Goal: Use online tool/utility

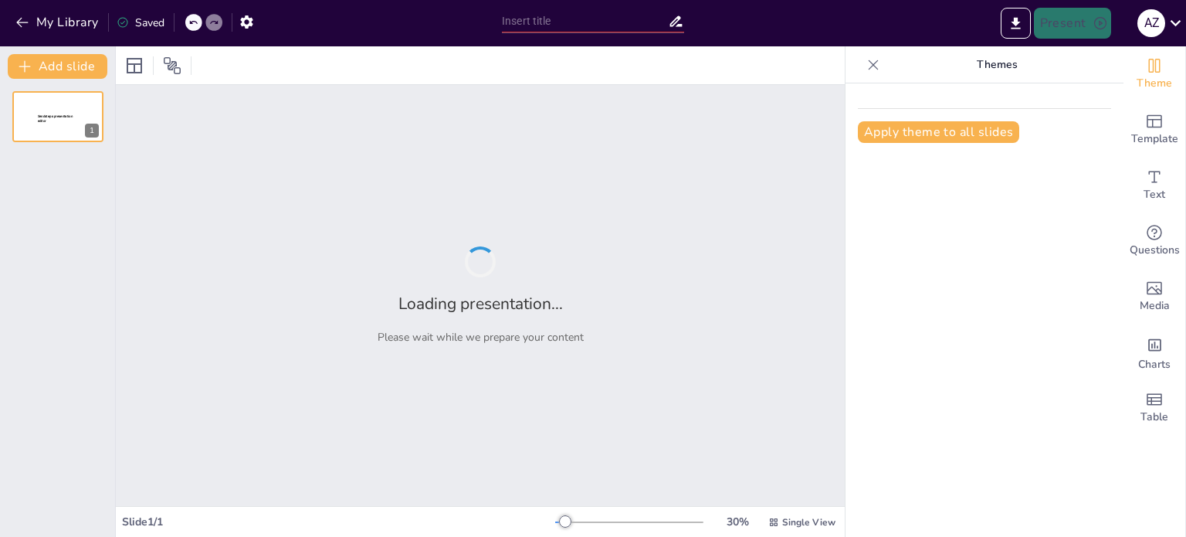
type input "تأثير وسائل الإعلام على الأطفال: قضايا عالمية وحلول محلية"
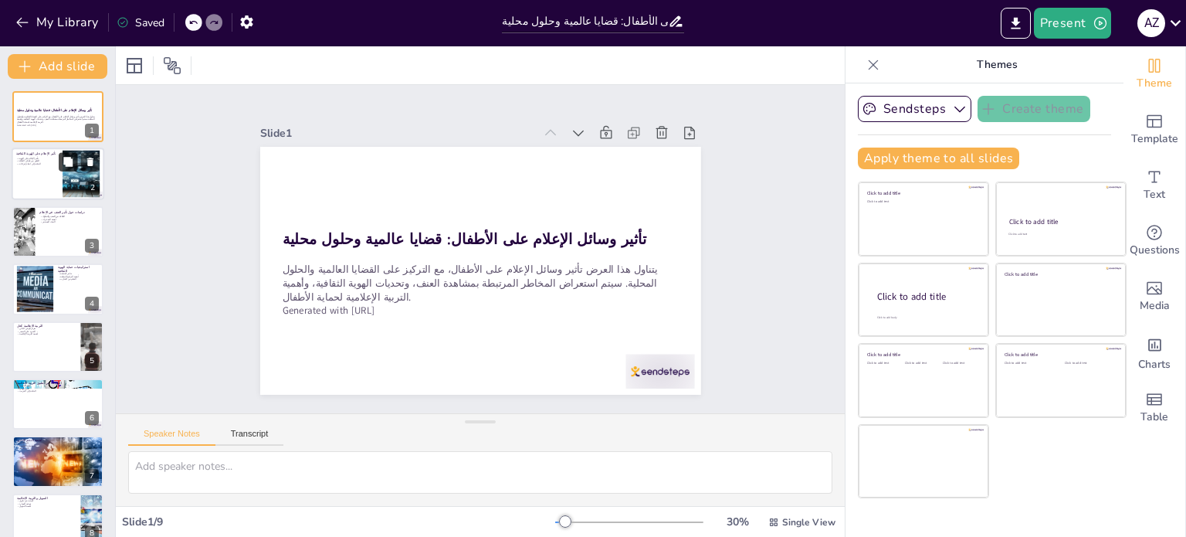
click at [65, 160] on icon at bounding box center [68, 162] width 11 height 11
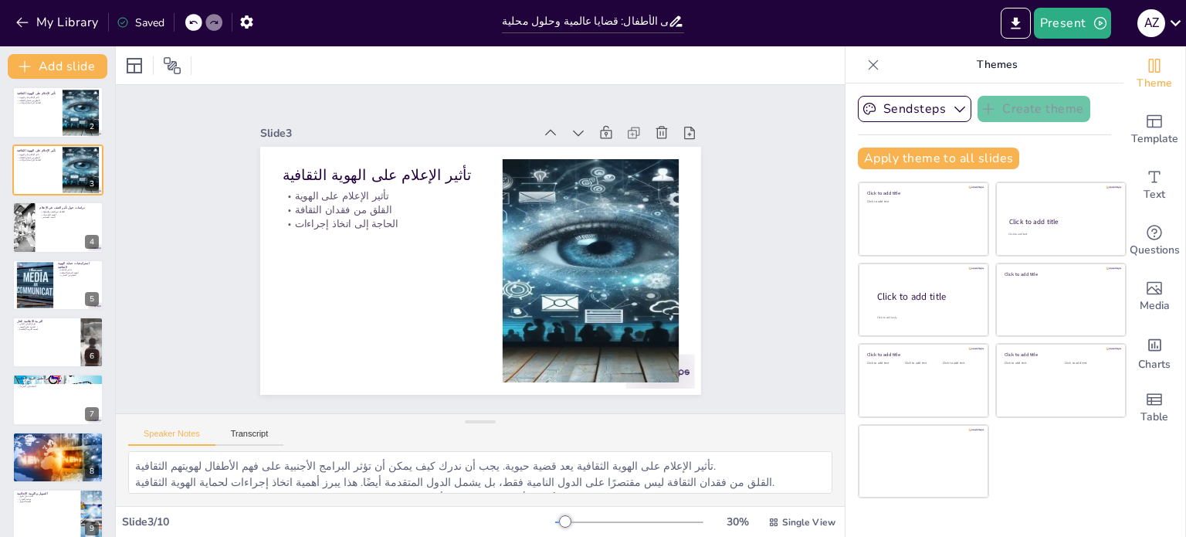
scroll to position [93, 0]
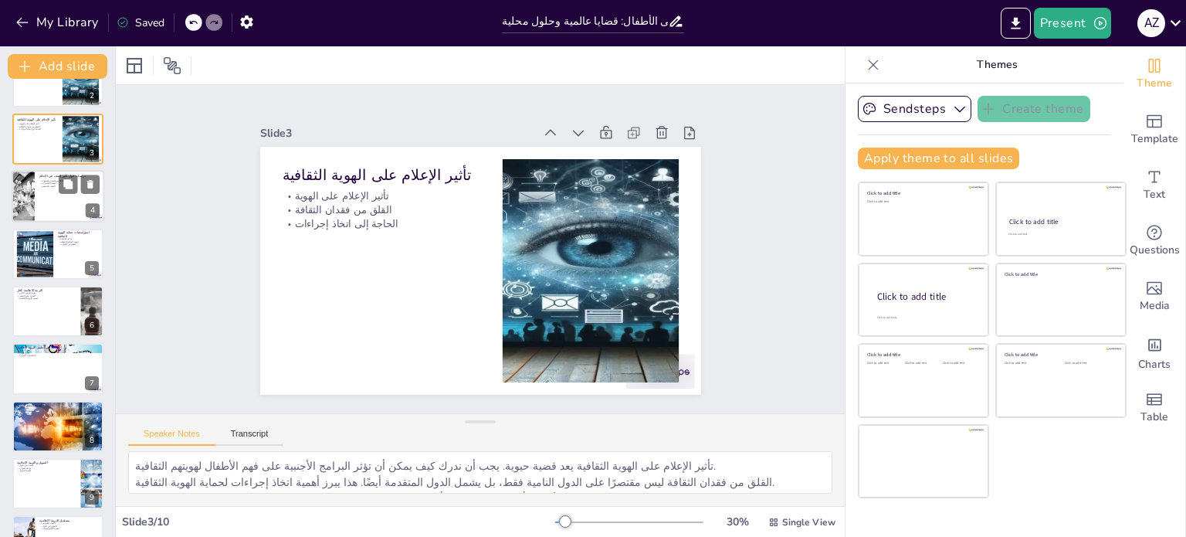
click at [38, 209] on div at bounding box center [58, 196] width 93 height 53
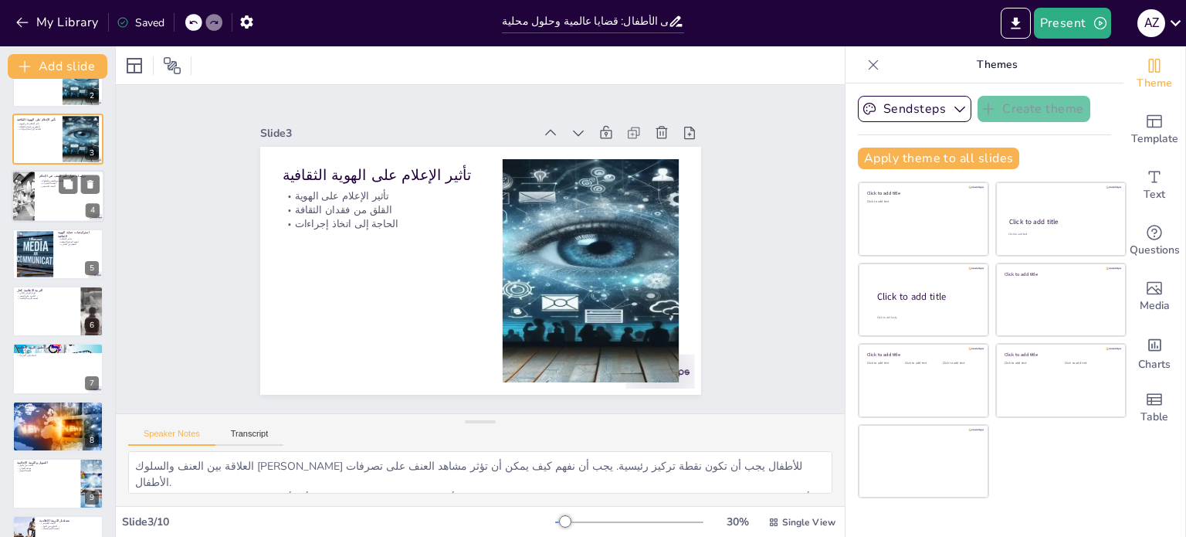
scroll to position [0, 0]
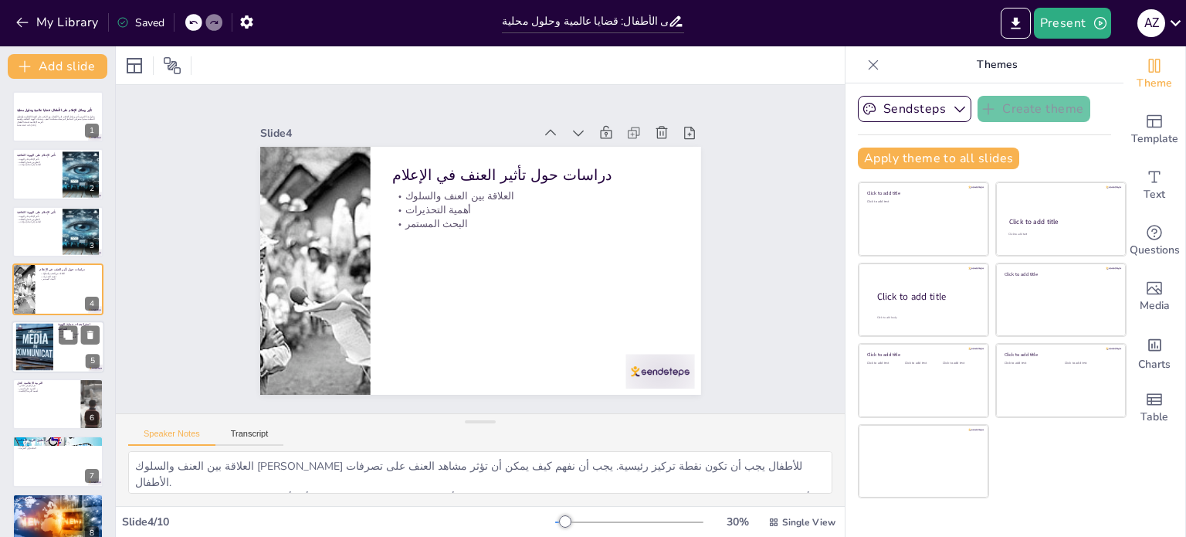
click at [58, 341] on div at bounding box center [58, 347] width 93 height 53
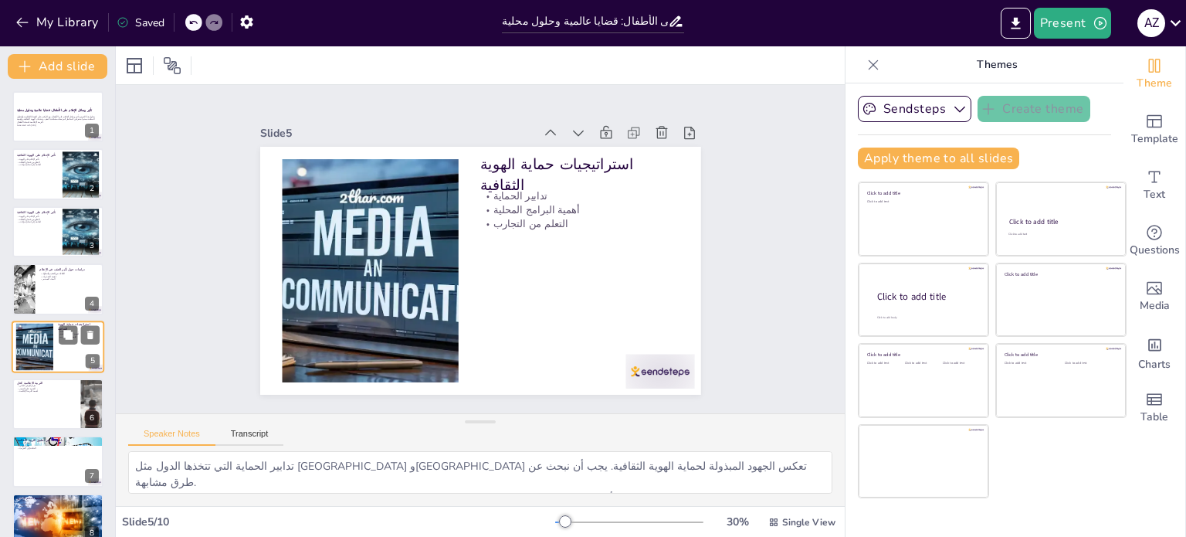
scroll to position [39, 0]
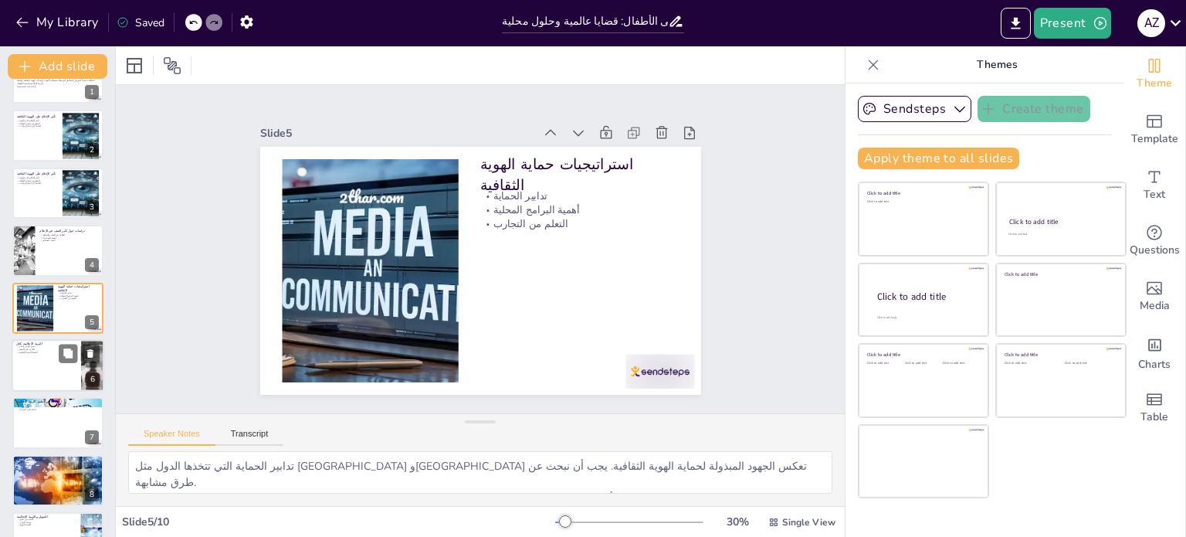
click at [52, 379] on div at bounding box center [58, 365] width 93 height 53
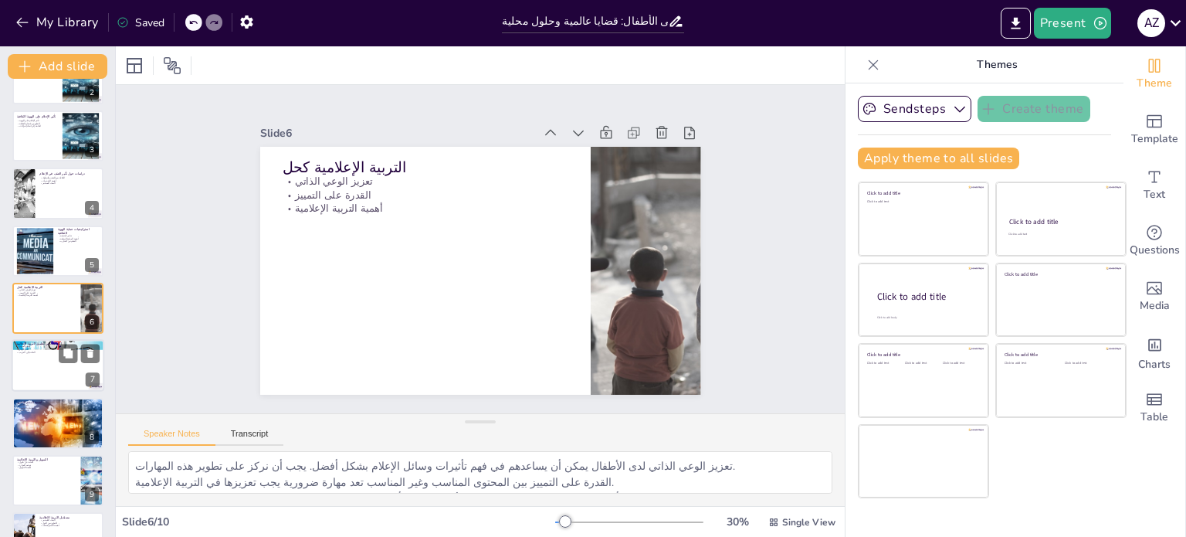
click at [32, 373] on div at bounding box center [58, 366] width 93 height 53
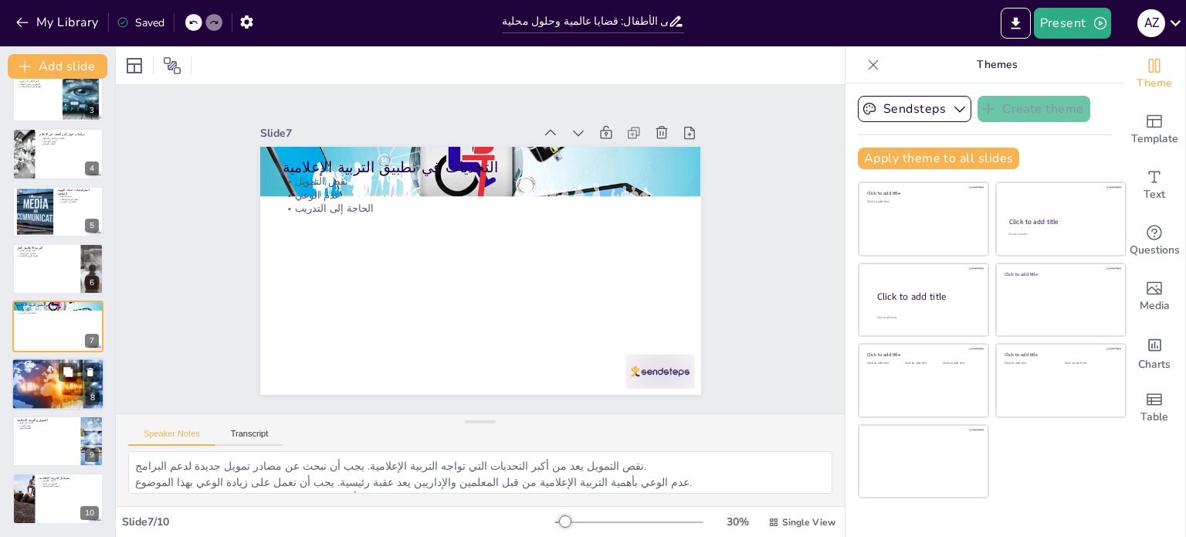
click at [12, 390] on div at bounding box center [58, 384] width 93 height 62
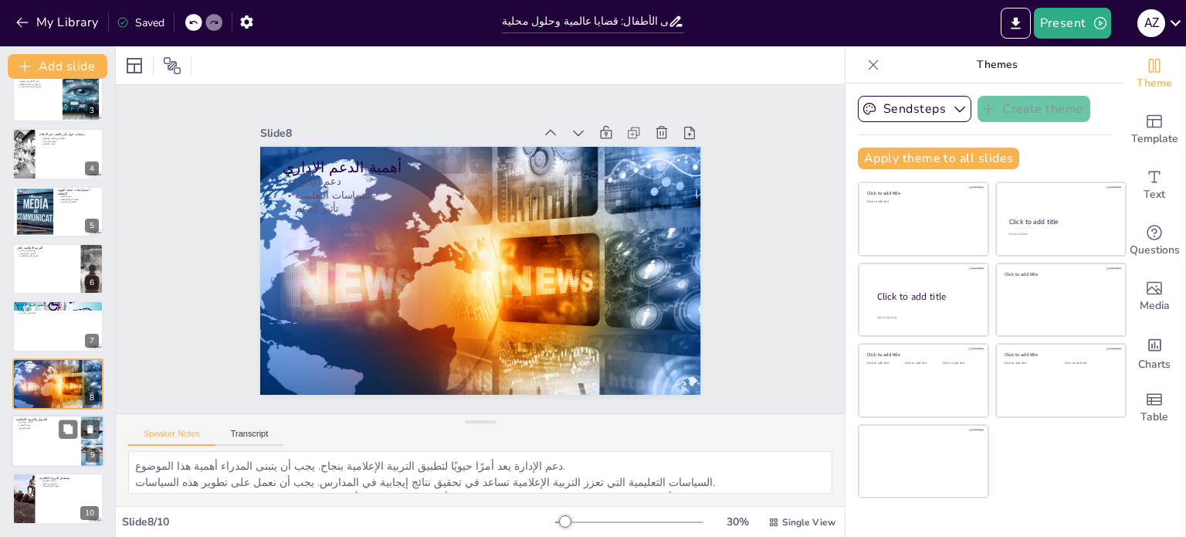
click at [46, 444] on div at bounding box center [58, 441] width 93 height 53
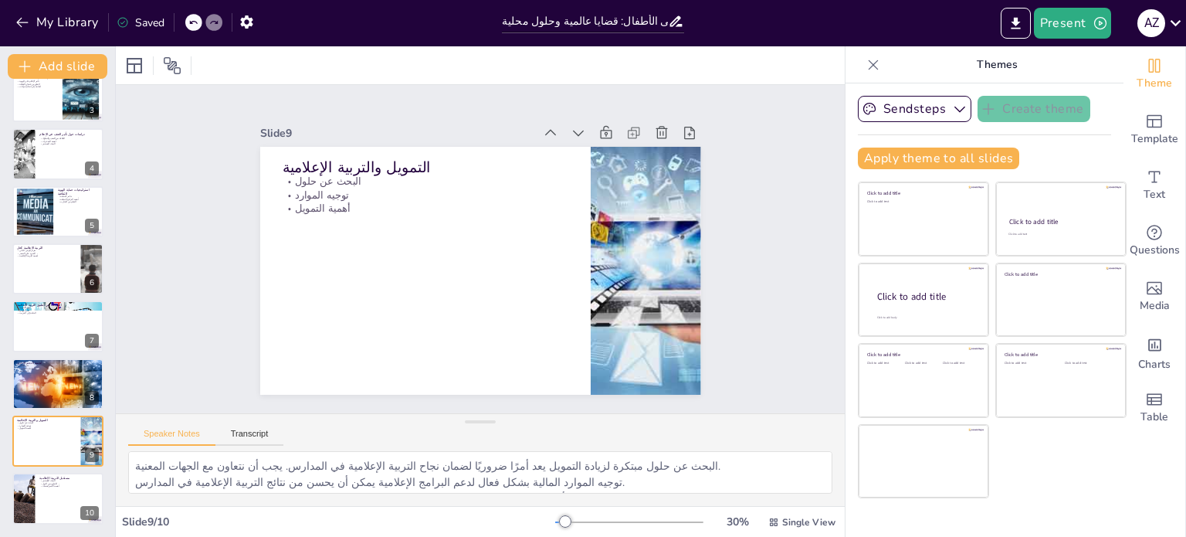
click at [2, 494] on div "تأثير وسائل الإعلام على الأطفال: قضايا عالمية وحلول محلية يتناول هذا العرض تأثي…" at bounding box center [57, 240] width 115 height 568
click at [28, 505] on div at bounding box center [23, 499] width 74 height 53
type textarea "البحث المستمر في مجال التربية الإعلامية يعد ضروريًا لتطوير استراتيجيات فعالة. ي…"
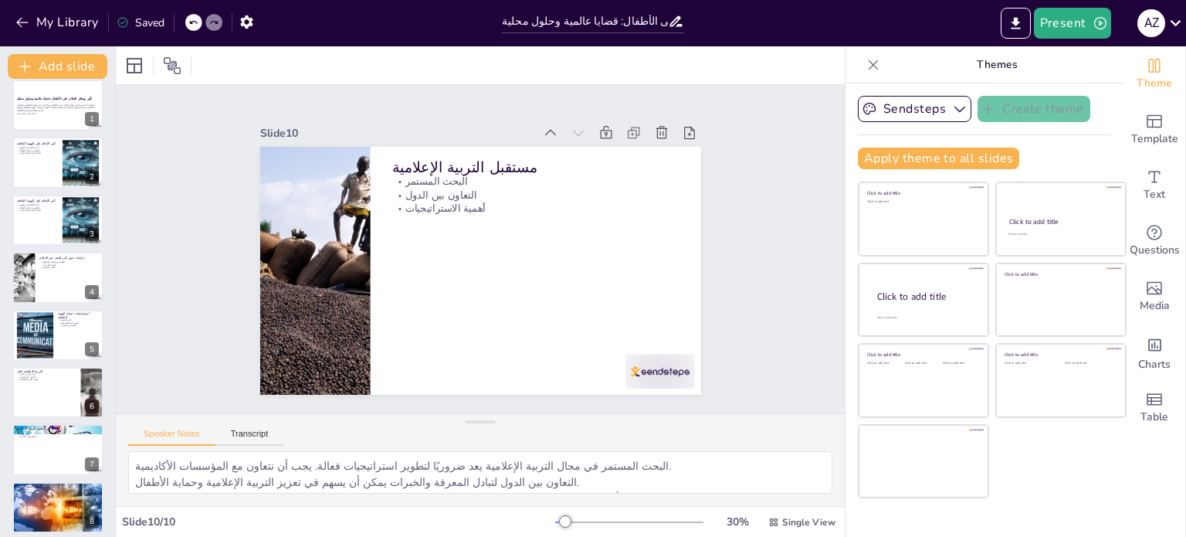
scroll to position [0, 0]
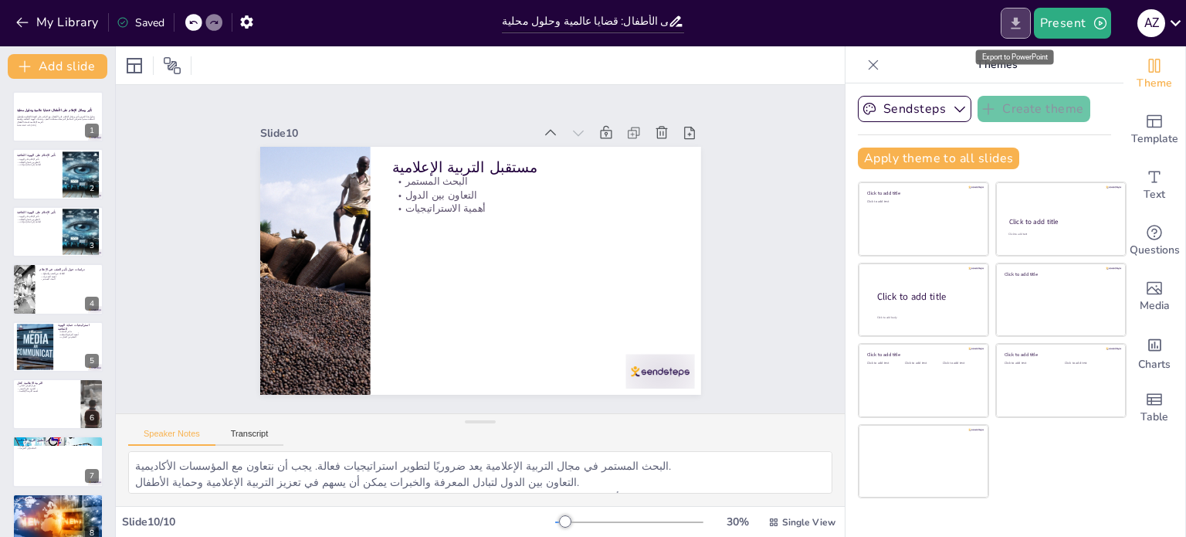
click at [1016, 26] on icon "Export to PowerPoint" at bounding box center [1016, 23] width 16 height 16
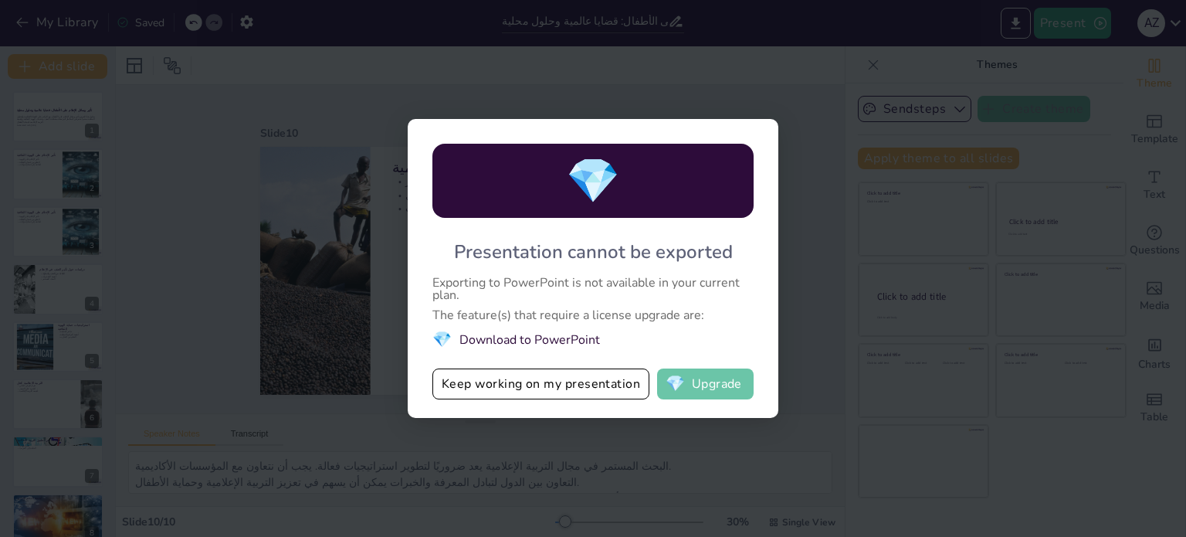
click at [685, 392] on span "💎" at bounding box center [675, 383] width 19 height 15
